Goal: Find specific page/section: Find specific page/section

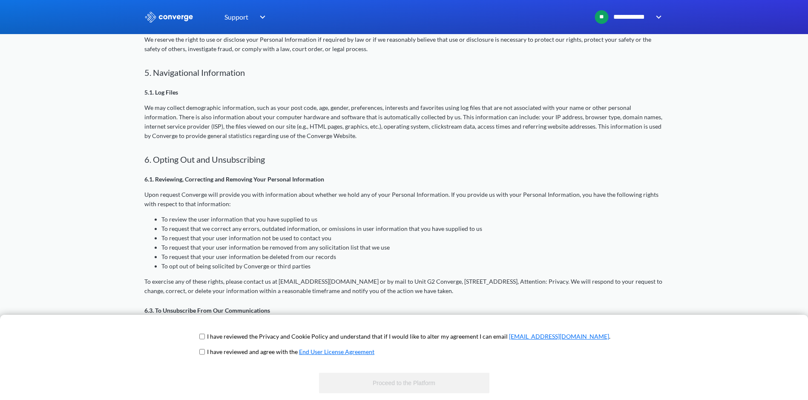
scroll to position [974, 0]
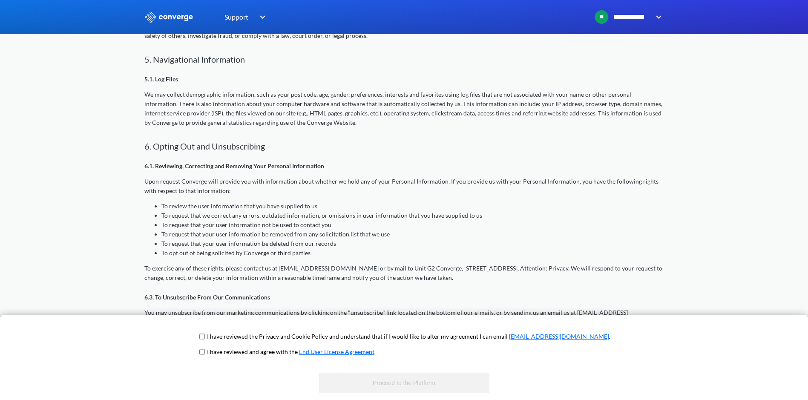
click at [205, 336] on input "checkbox" at bounding box center [202, 336] width 6 height 7
checkbox input "true"
click at [205, 351] on input "checkbox" at bounding box center [202, 351] width 6 height 7
checkbox input "true"
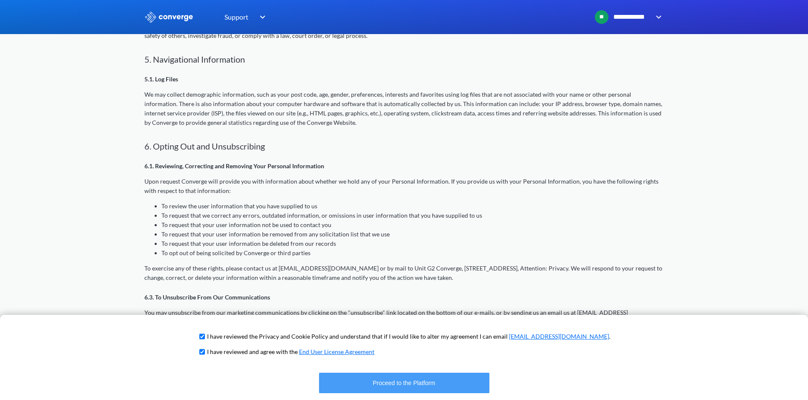
click at [410, 383] on button "Proceed to the Platform" at bounding box center [404, 383] width 170 height 20
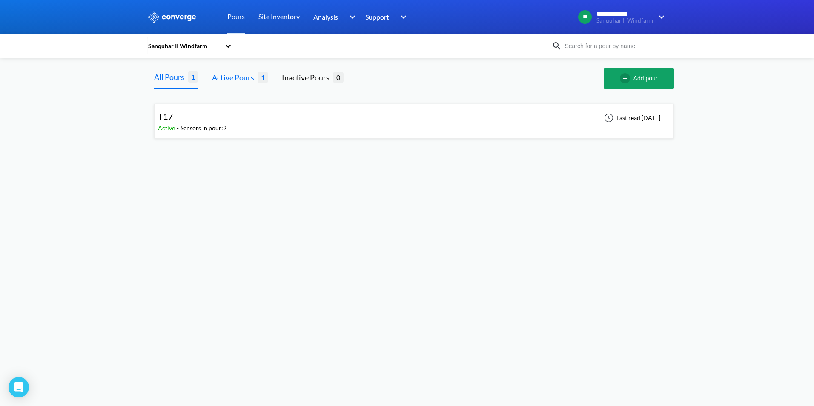
click at [227, 78] on div "Active Pours" at bounding box center [235, 78] width 46 height 12
click at [189, 117] on div "T17" at bounding box center [192, 116] width 69 height 13
